Goal: Task Accomplishment & Management: Manage account settings

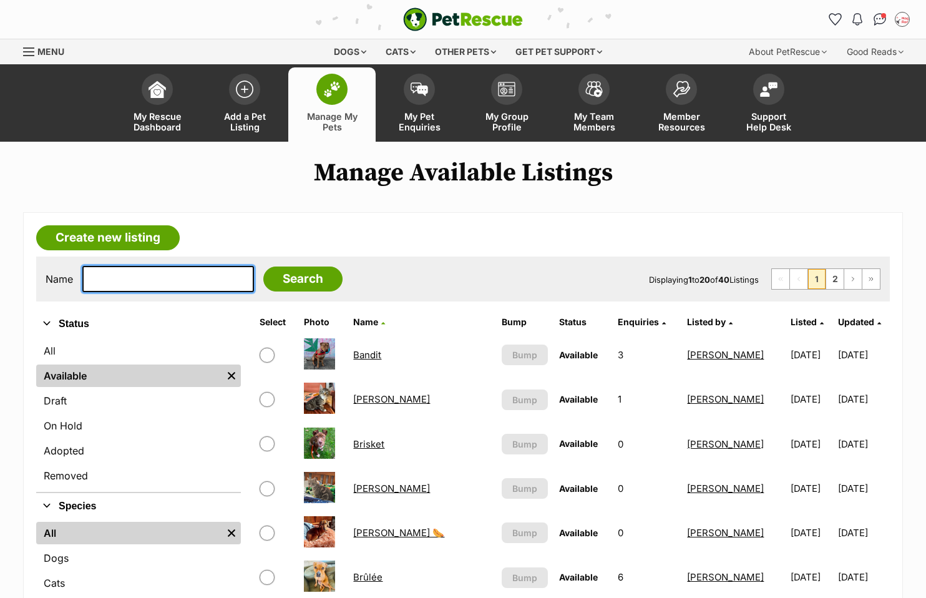
click at [117, 283] on input "text" at bounding box center [168, 279] width 172 height 26
type input "pinot"
click at [263, 267] on input "Search" at bounding box center [302, 279] width 79 height 25
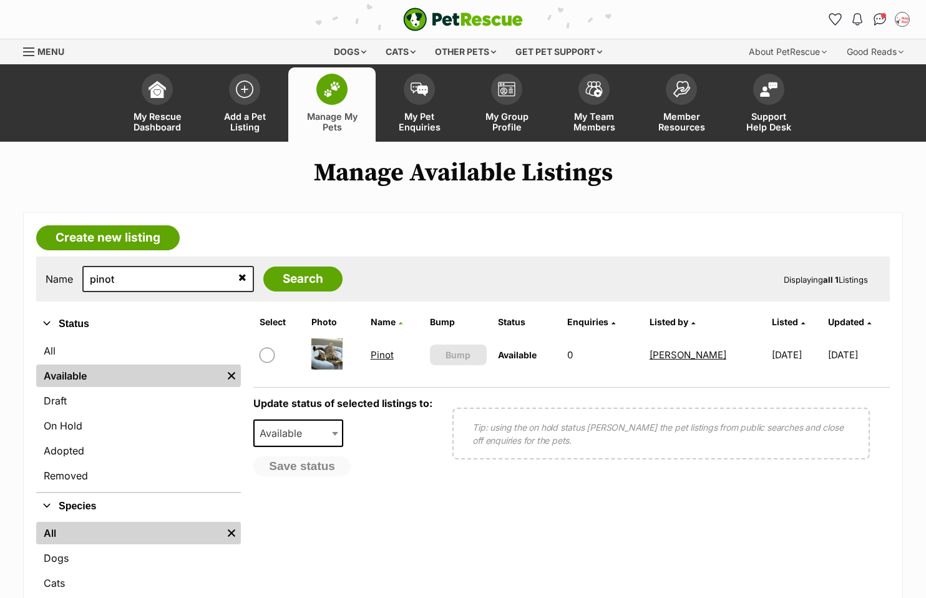
click at [378, 356] on link "Pinot" at bounding box center [382, 355] width 23 height 12
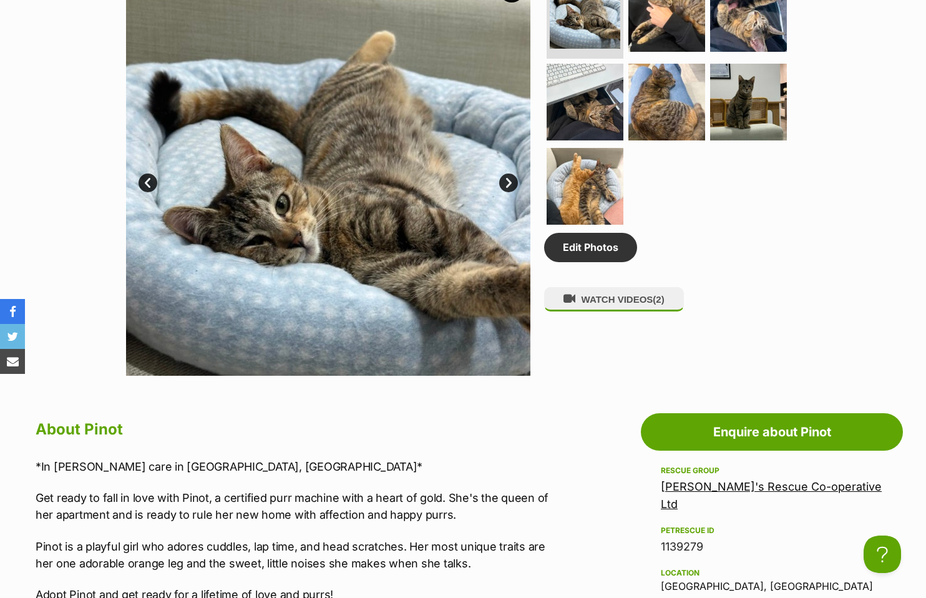
scroll to position [437, 0]
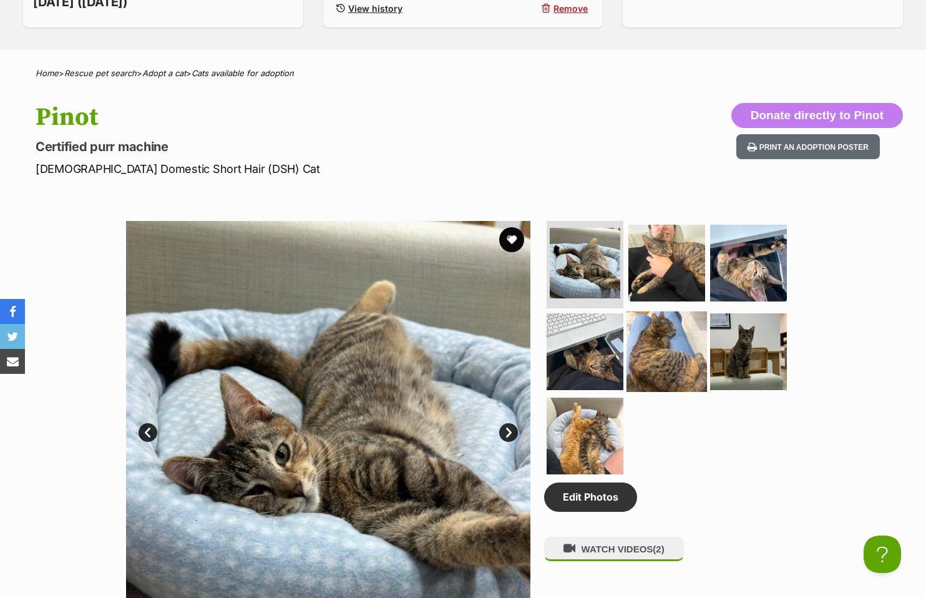
click at [655, 341] on img at bounding box center [667, 351] width 81 height 81
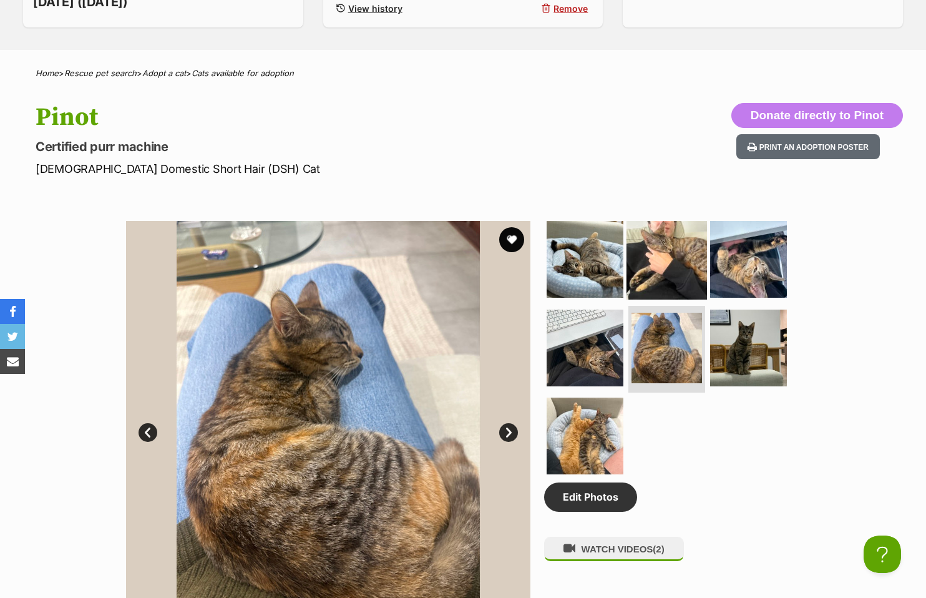
click at [661, 236] on img at bounding box center [667, 259] width 81 height 81
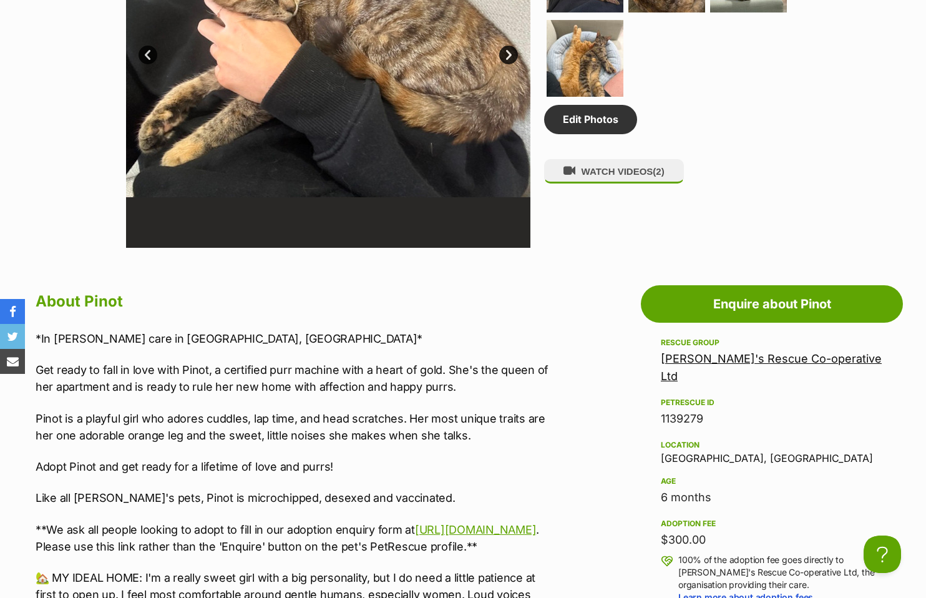
scroll to position [624, 0]
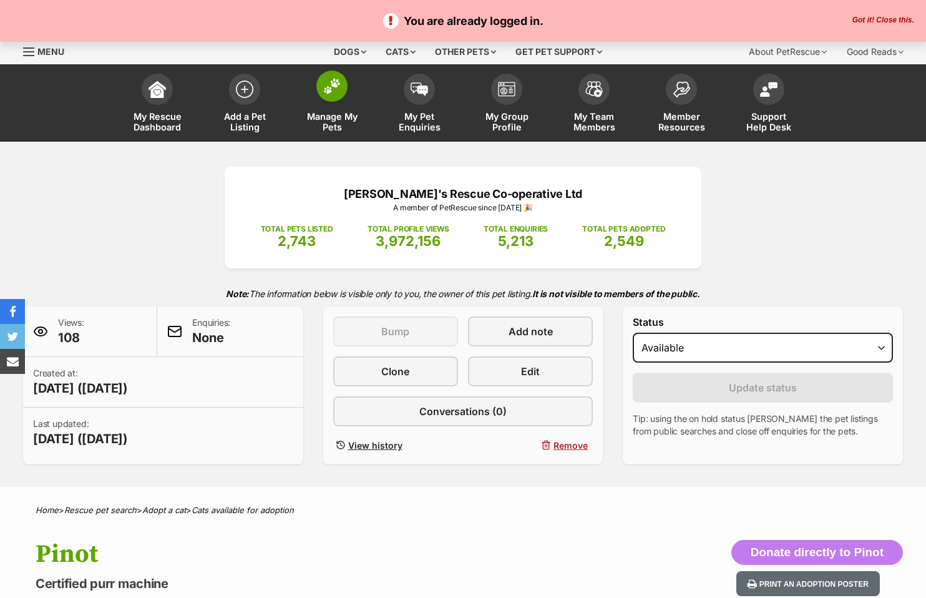
click at [338, 119] on span "Manage My Pets" at bounding box center [332, 121] width 56 height 21
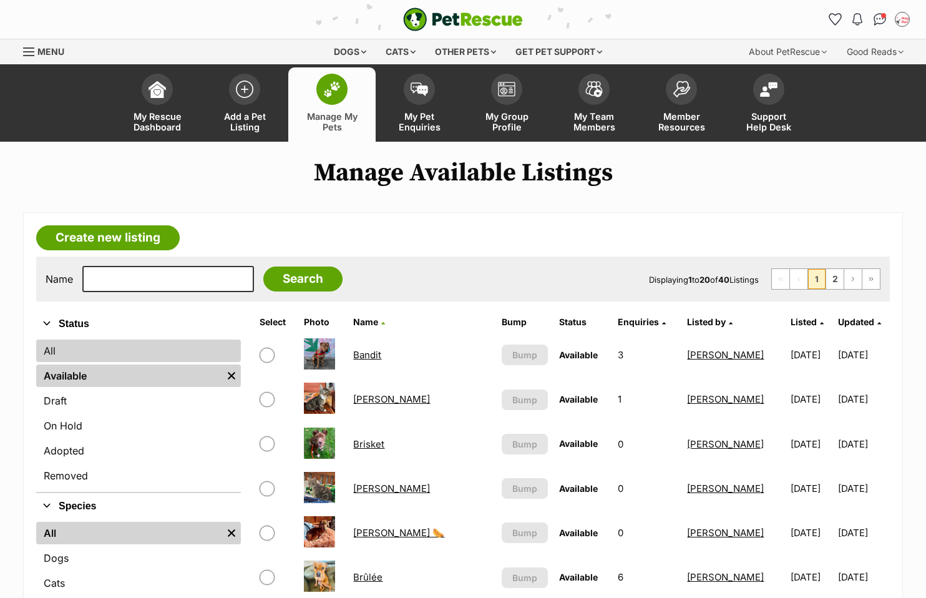
click at [124, 352] on link "All" at bounding box center [138, 351] width 205 height 22
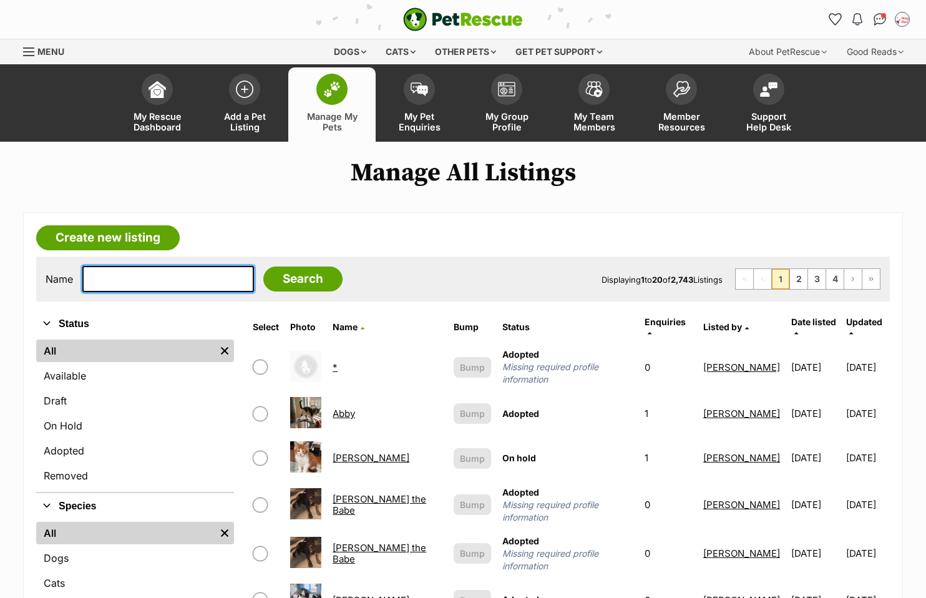
click at [122, 283] on input "text" at bounding box center [168, 279] width 172 height 26
type input "ralph"
click at [263, 267] on input "Search" at bounding box center [302, 279] width 79 height 25
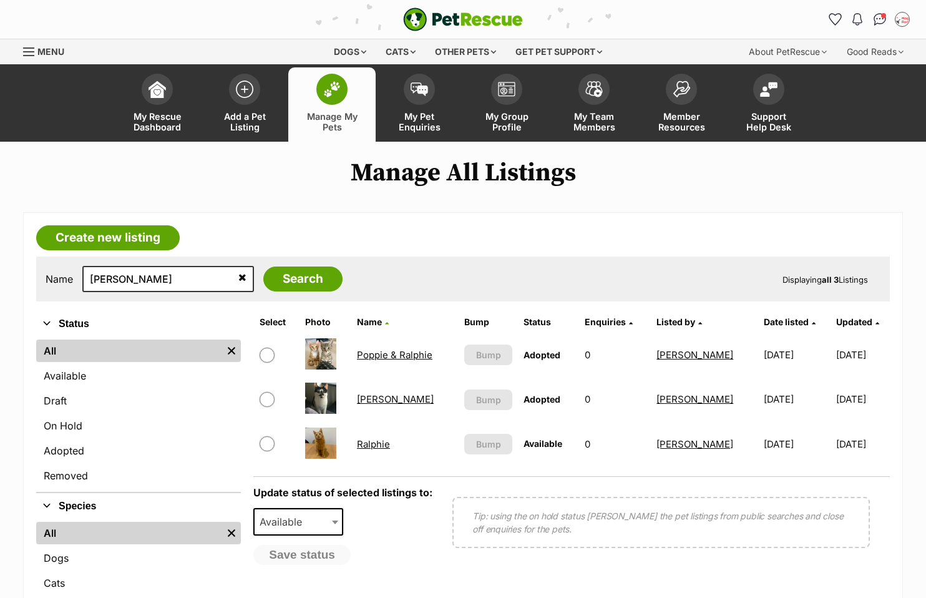
click at [376, 443] on link "Ralphie" at bounding box center [373, 444] width 33 height 12
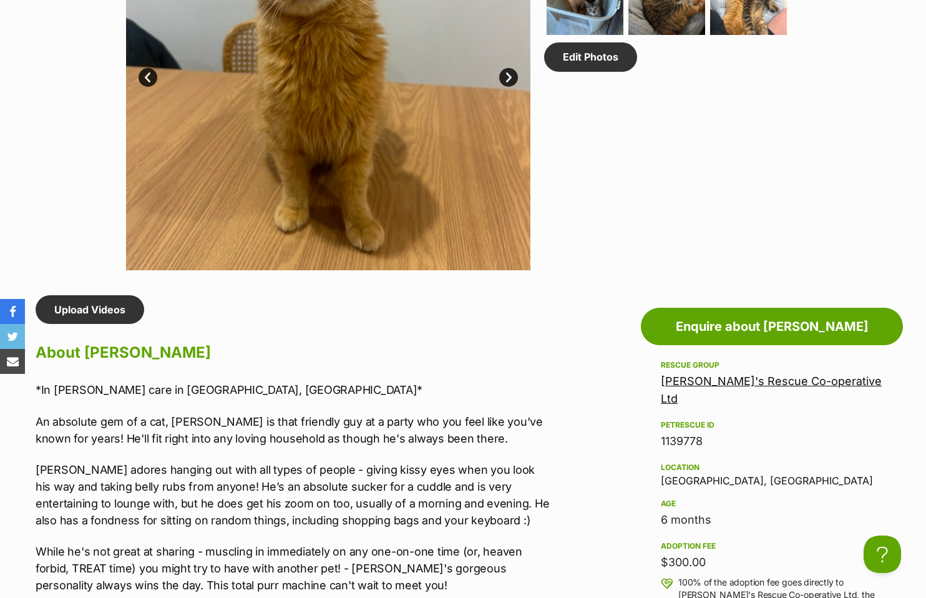
scroll to position [624, 0]
